Goal: Book appointment/travel/reservation

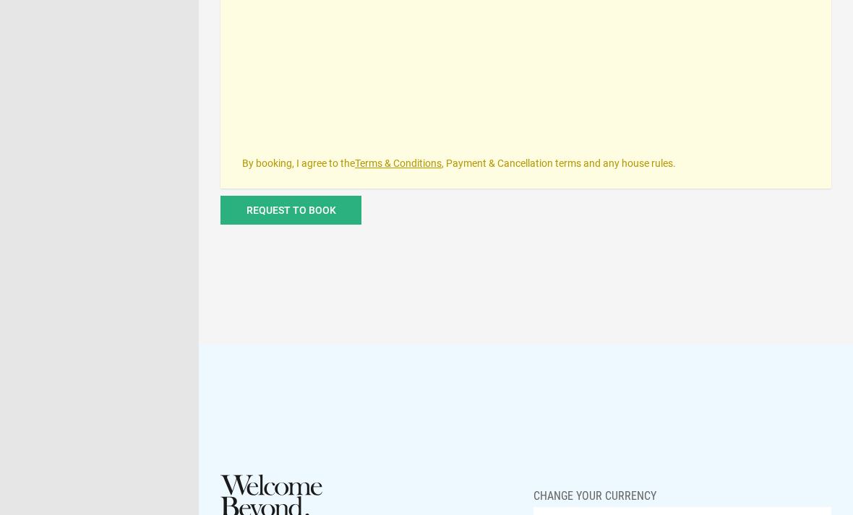
scroll to position [983, 0]
click at [315, 223] on button "Request to book" at bounding box center [290, 208] width 141 height 29
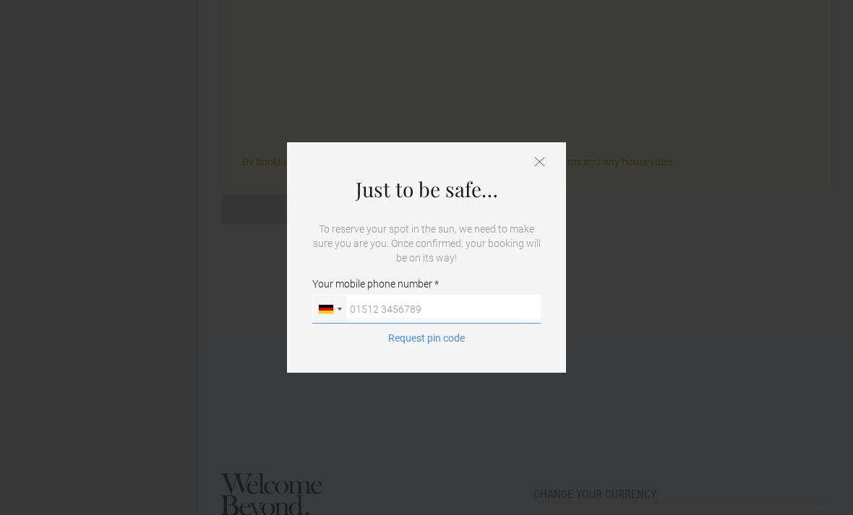
click at [447, 324] on input "Your mobile phone number [GEOGRAPHIC_DATA] ([GEOGRAPHIC_DATA]) +49 [GEOGRAPHIC_…" at bounding box center [426, 309] width 228 height 29
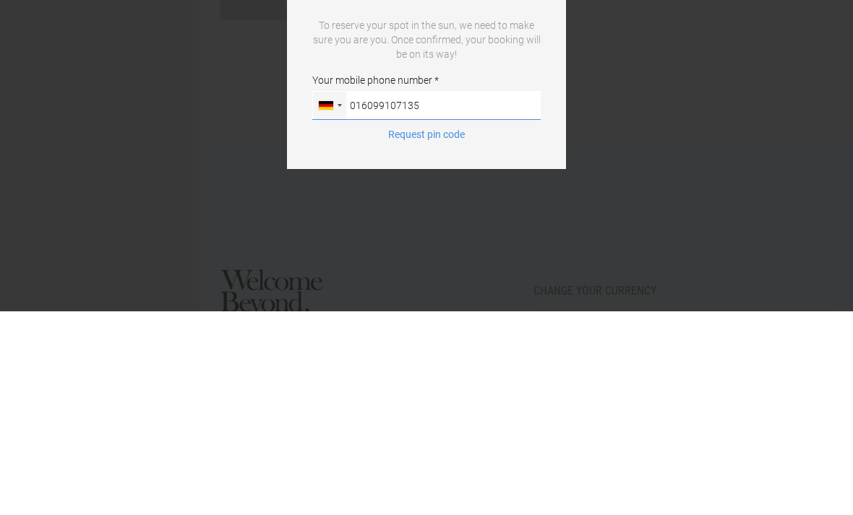
type input "016099107135"
click at [431, 331] on button "Request pin code" at bounding box center [426, 338] width 94 height 14
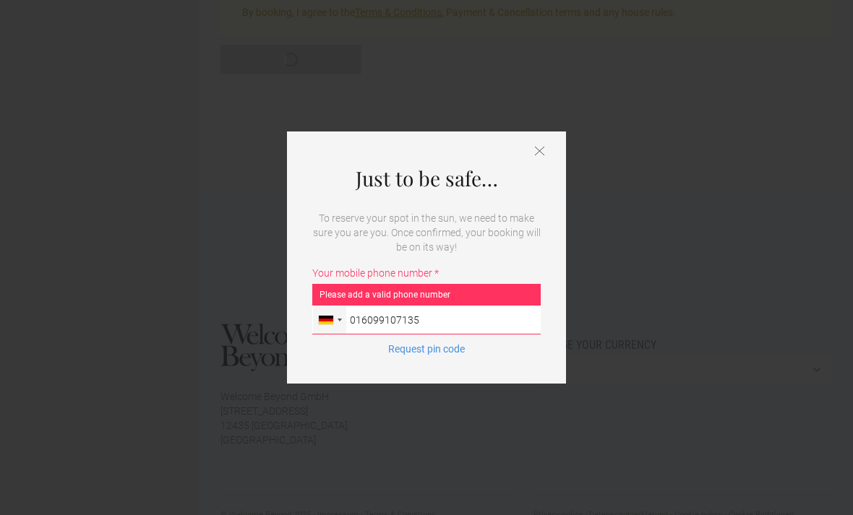
click at [384, 335] on input "016099107135" at bounding box center [426, 320] width 228 height 29
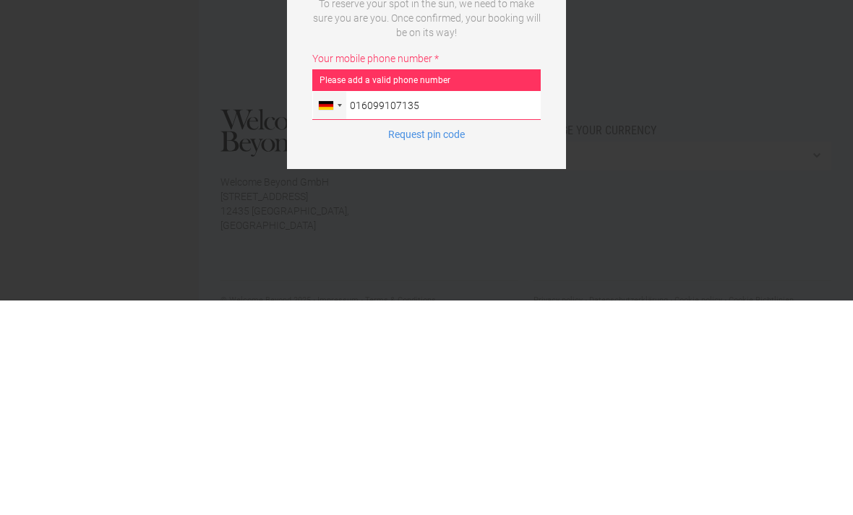
click at [436, 342] on button "Request pin code" at bounding box center [426, 349] width 94 height 14
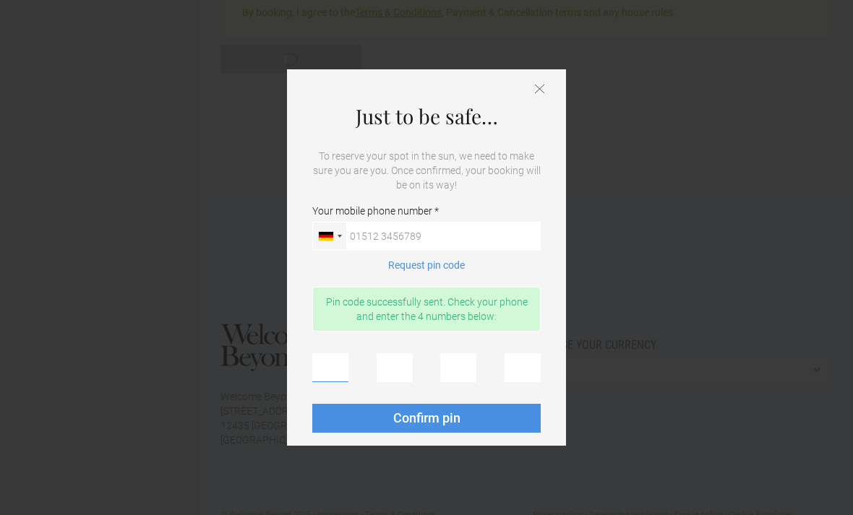
click at [341, 382] on input "text" at bounding box center [330, 367] width 36 height 29
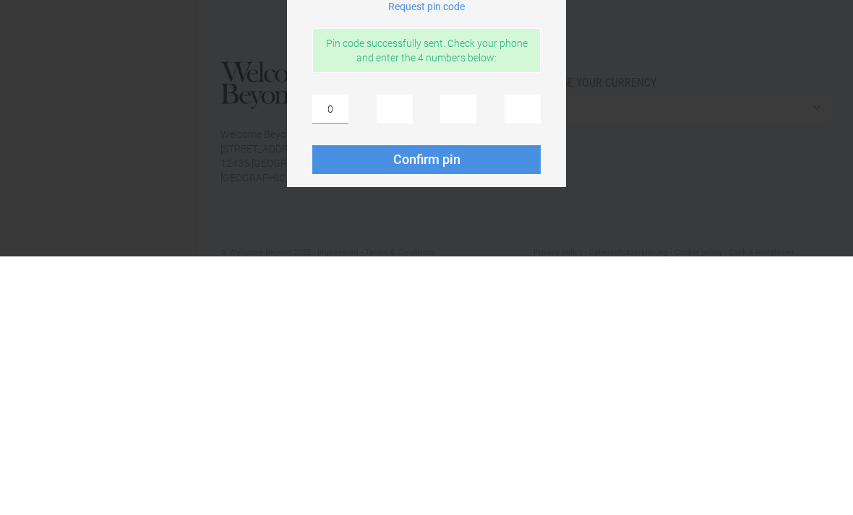
type input "0"
type input "I"
type input "O"
type input "0"
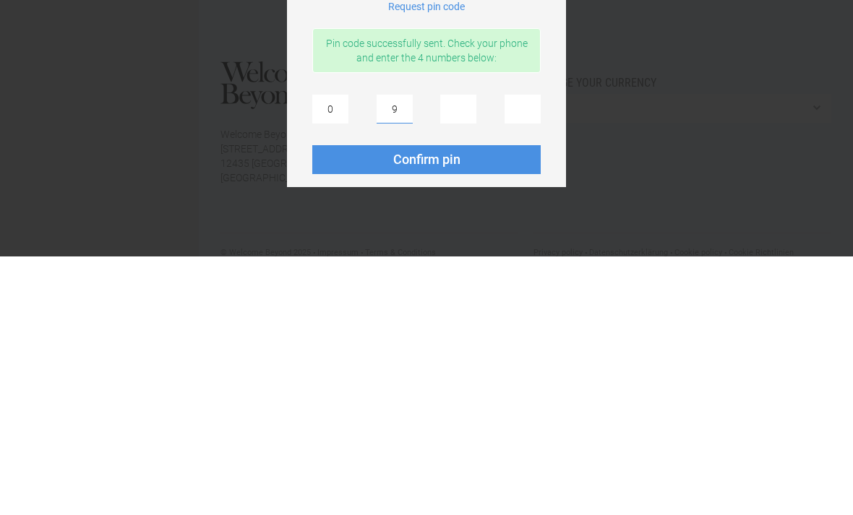
type input "9"
type input "8"
type input "9"
click at [449, 410] on span "Confirm pin" at bounding box center [426, 417] width 67 height 15
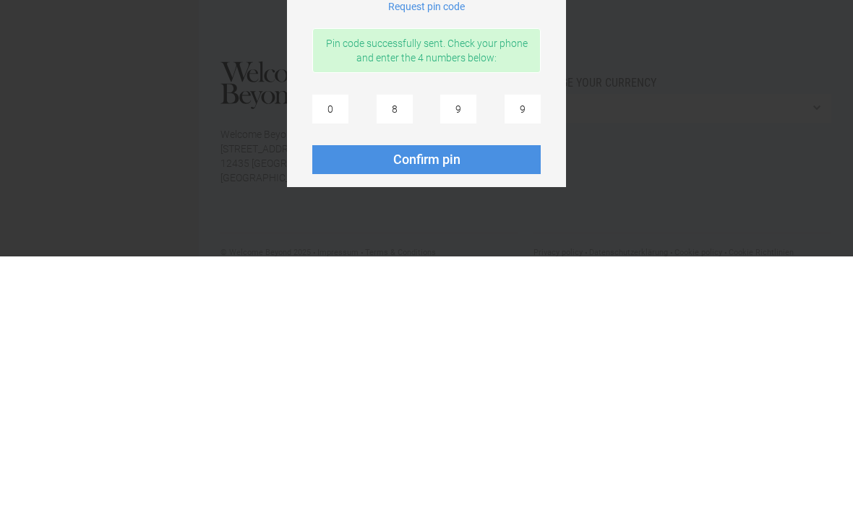
scroll to position [1133, 0]
